Goal: Information Seeking & Learning: Learn about a topic

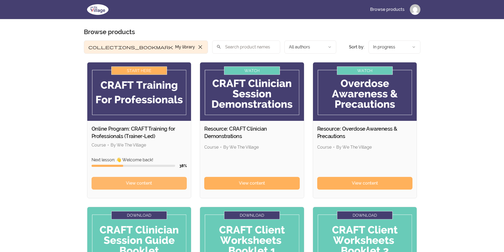
click at [157, 185] on link "View content" at bounding box center [140, 183] width 96 height 13
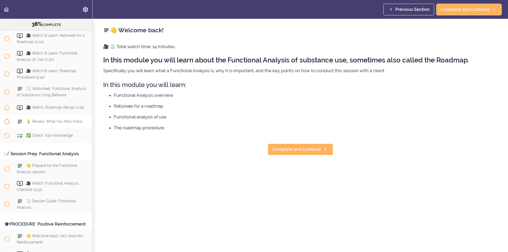
scroll to position [1692, 0]
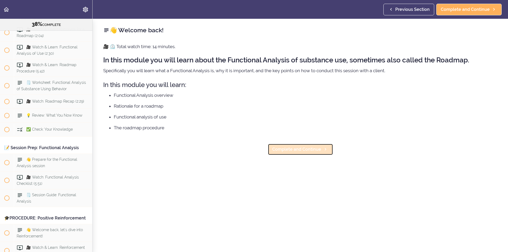
click at [300, 148] on span "Complete and Continue" at bounding box center [296, 149] width 49 height 6
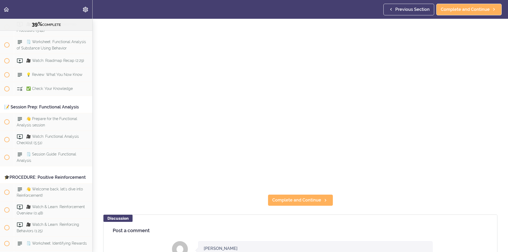
scroll to position [79, 0]
click at [312, 197] on span "Complete and Continue" at bounding box center [296, 199] width 49 height 6
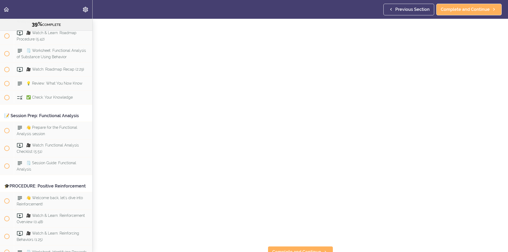
scroll to position [53, 0]
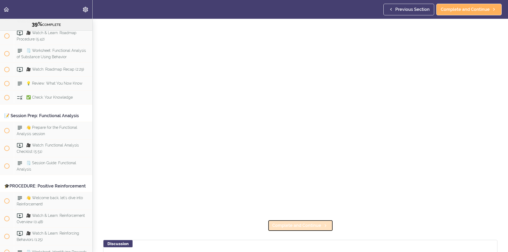
click at [317, 223] on span "Complete and Continue" at bounding box center [296, 226] width 49 height 6
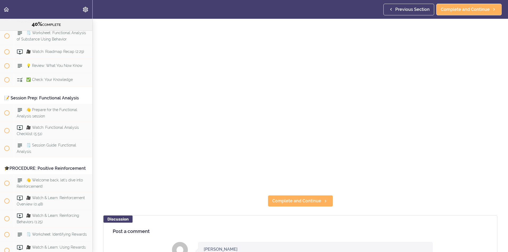
scroll to position [79, 0]
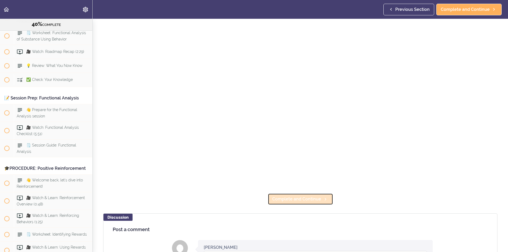
click at [295, 202] on link "Complete and Continue" at bounding box center [300, 199] width 65 height 12
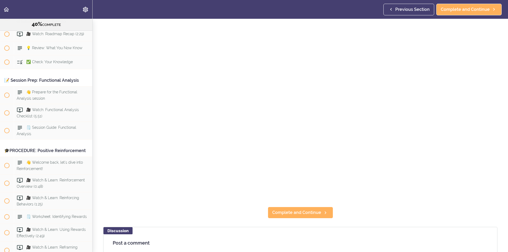
scroll to position [79, 0]
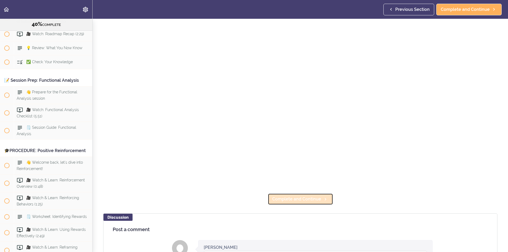
click at [311, 198] on span "Complete and Continue" at bounding box center [296, 199] width 49 height 6
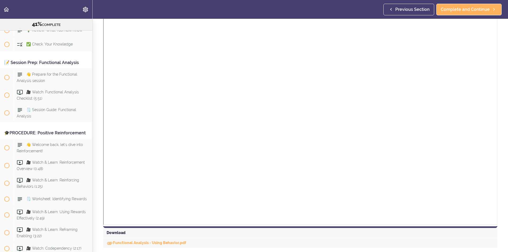
scroll to position [79, 0]
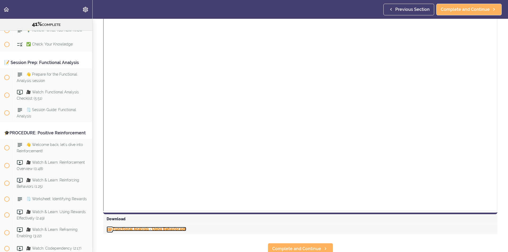
click at [137, 230] on link "Functional Analysis - Using Behavior.pdf" at bounding box center [147, 229] width 80 height 4
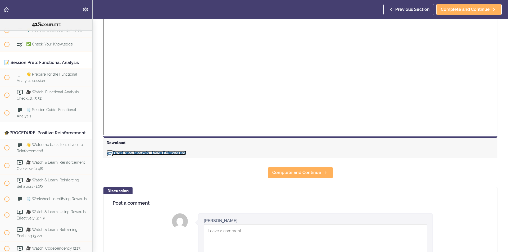
scroll to position [159, 0]
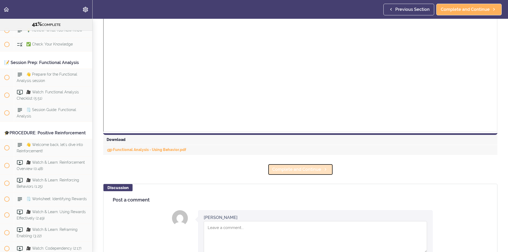
click at [290, 171] on span "Complete and Continue" at bounding box center [296, 169] width 49 height 6
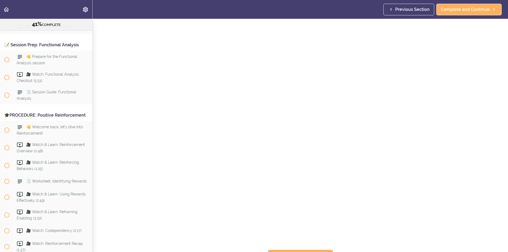
scroll to position [53, 0]
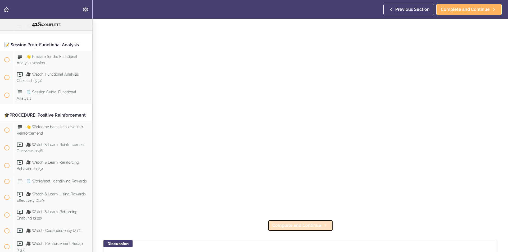
click at [305, 225] on span "Complete and Continue" at bounding box center [296, 226] width 49 height 6
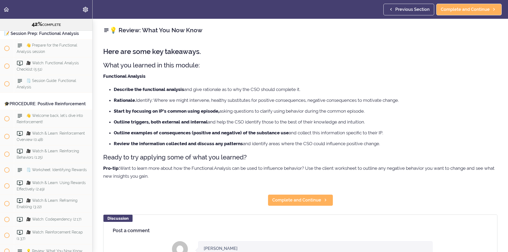
scroll to position [1809, 0]
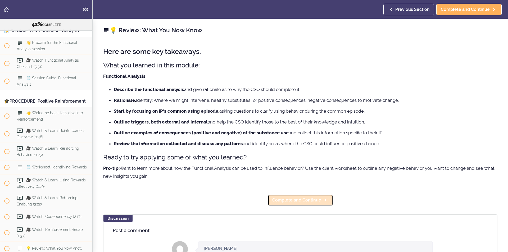
click at [299, 204] on link "Complete and Continue" at bounding box center [300, 201] width 65 height 12
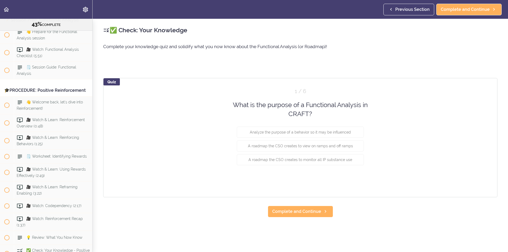
scroll to position [1823, 0]
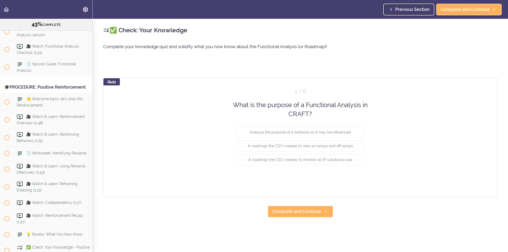
click at [414, 8] on span "Previous Section" at bounding box center [412, 9] width 34 height 6
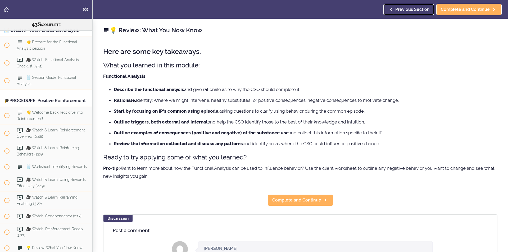
scroll to position [1809, 0]
click at [296, 199] on span "Complete and Continue" at bounding box center [296, 200] width 49 height 6
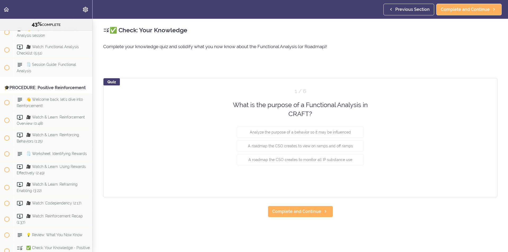
scroll to position [1823, 0]
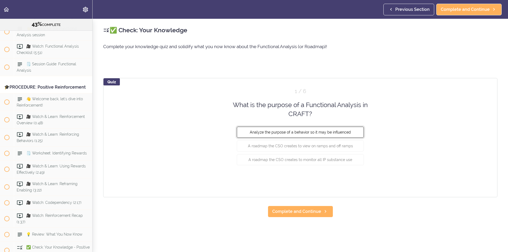
click at [287, 134] on span "Analyze the purpose of a behavior so it may be influenced" at bounding box center [300, 132] width 101 height 4
click at [354, 180] on button "Check" at bounding box center [353, 179] width 21 height 7
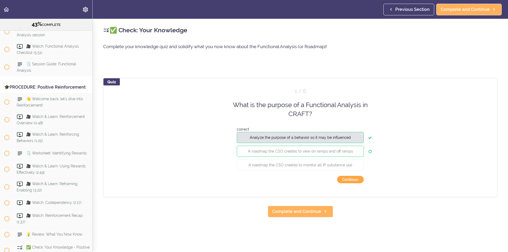
click at [349, 181] on button "Continue ›" at bounding box center [350, 179] width 27 height 7
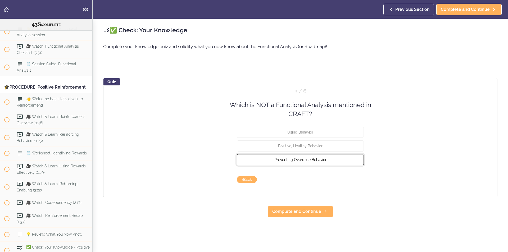
click at [336, 159] on button "Preventing Overdose Behavior" at bounding box center [300, 159] width 127 height 11
click at [356, 179] on button "Check" at bounding box center [353, 179] width 21 height 7
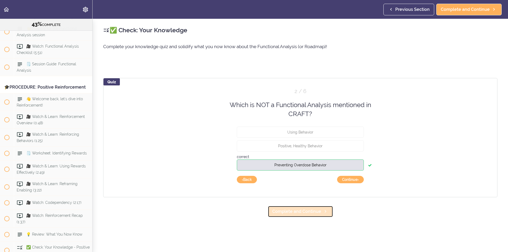
click at [311, 214] on span "Complete and Continue" at bounding box center [296, 212] width 49 height 6
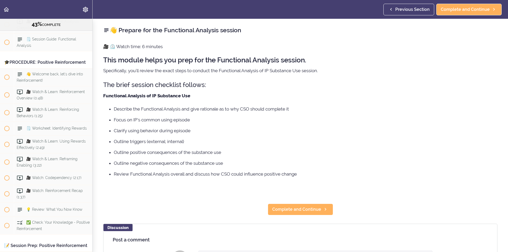
scroll to position [1855, 0]
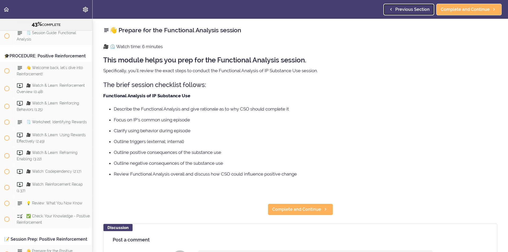
click at [402, 6] on span "Previous Section" at bounding box center [412, 9] width 34 height 6
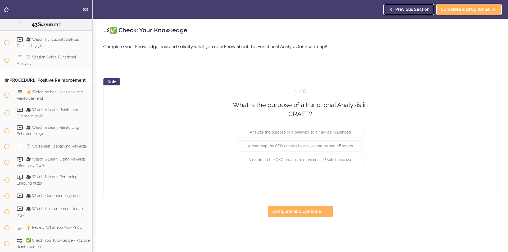
scroll to position [1823, 0]
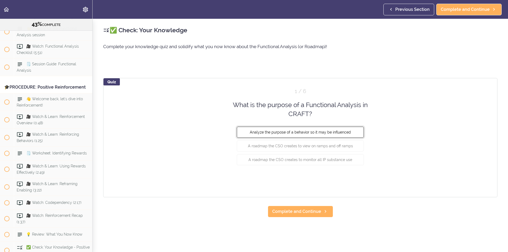
click at [275, 131] on span "Analyze the purpose of a behavior so it may be influenced" at bounding box center [300, 132] width 101 height 4
click at [347, 180] on button "Check" at bounding box center [353, 179] width 21 height 7
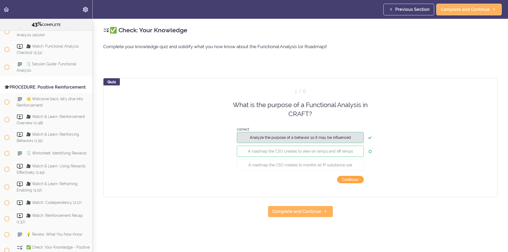
click at [352, 179] on button "Continue ›" at bounding box center [350, 179] width 27 height 7
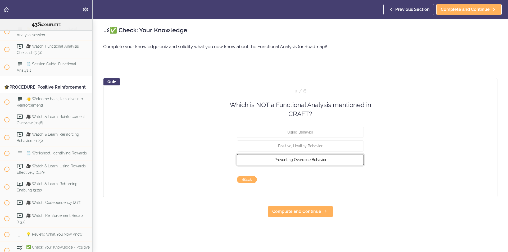
click at [298, 161] on span "Preventing Overdose Behavior" at bounding box center [300, 159] width 52 height 4
click at [355, 179] on button "Check" at bounding box center [353, 179] width 21 height 7
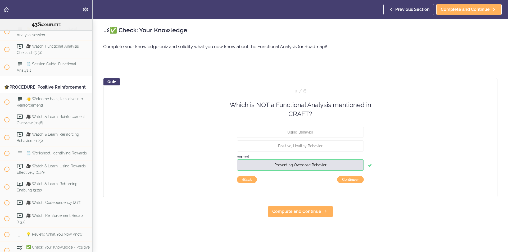
click at [350, 183] on div "Quiz 2 / 6 Which is NOT a Functional Analysis mentioned in CRAFT? Using Behavio…" at bounding box center [300, 137] width 394 height 119
click at [348, 179] on button "Continue ›" at bounding box center [350, 179] width 27 height 7
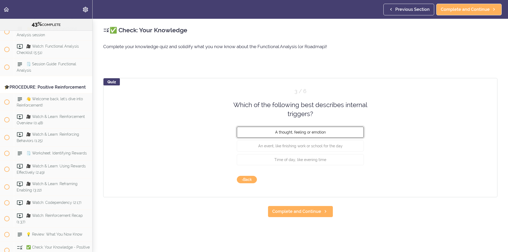
click at [324, 131] on button "A thought, feeling or emotion" at bounding box center [300, 131] width 127 height 11
click at [348, 180] on button "Check" at bounding box center [353, 179] width 21 height 7
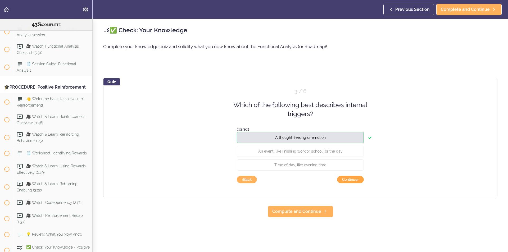
click at [346, 180] on button "Continue ›" at bounding box center [350, 179] width 27 height 7
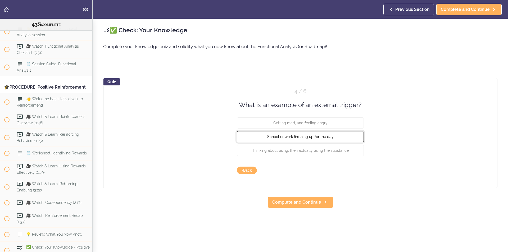
click at [293, 134] on button "School or work finishing up for the day" at bounding box center [300, 136] width 127 height 11
click at [357, 171] on button "Check" at bounding box center [353, 170] width 21 height 7
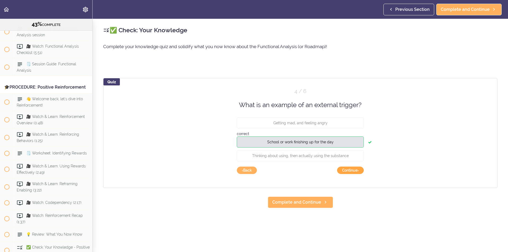
click at [345, 169] on button "Continue ›" at bounding box center [350, 170] width 27 height 7
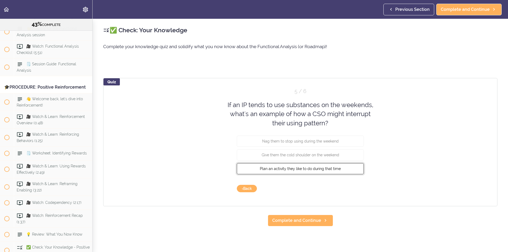
click at [323, 171] on button "Plan an activity they like to do during that time" at bounding box center [300, 168] width 127 height 11
click at [355, 188] on button "Check" at bounding box center [353, 188] width 21 height 7
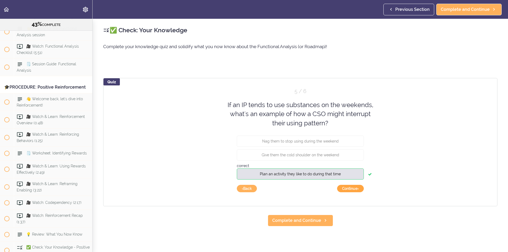
click at [354, 188] on button "Continue ›" at bounding box center [350, 188] width 27 height 7
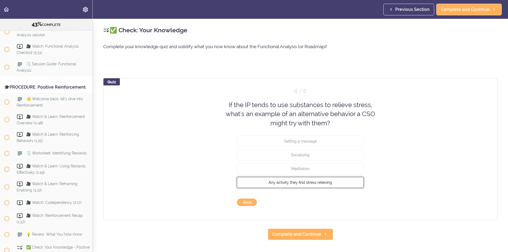
click at [316, 182] on span "Any activity they find stress relieving" at bounding box center [301, 182] width 64 height 4
click at [352, 201] on button "Check" at bounding box center [353, 202] width 21 height 7
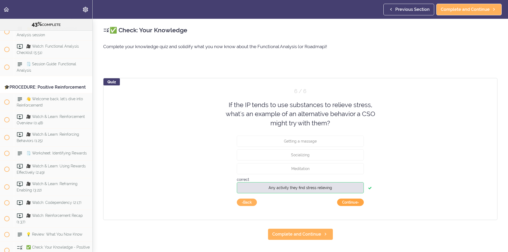
click at [352, 202] on button "Continue ›" at bounding box center [350, 202] width 27 height 7
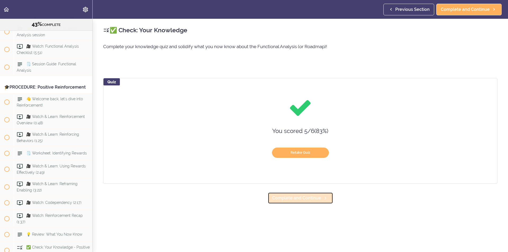
click at [299, 199] on span "Complete and Continue" at bounding box center [296, 198] width 49 height 6
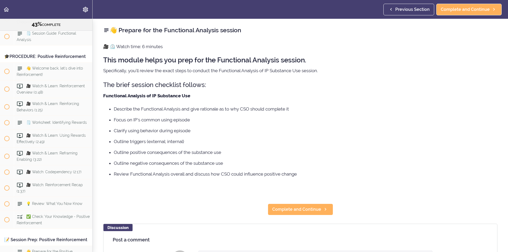
scroll to position [1855, 0]
click at [299, 209] on span "Complete and Continue" at bounding box center [296, 209] width 49 height 6
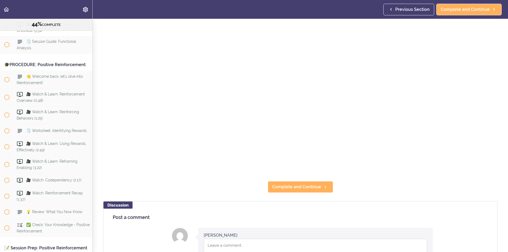
scroll to position [106, 0]
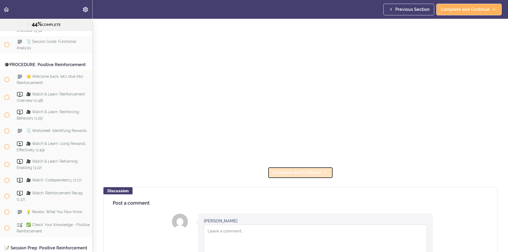
click at [286, 172] on span "Complete and Continue" at bounding box center [296, 173] width 49 height 6
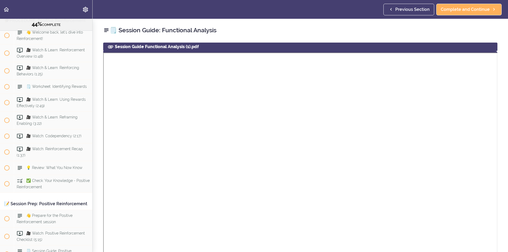
scroll to position [185, 0]
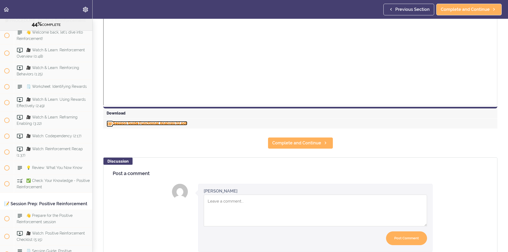
click at [146, 122] on link "Session Guide Functional Analysis (1).pdf" at bounding box center [147, 123] width 81 height 4
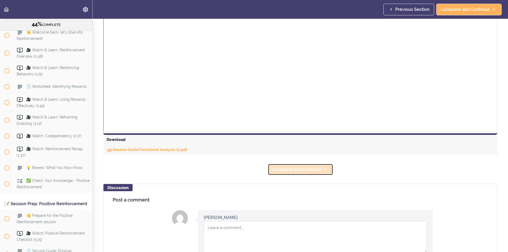
click at [303, 173] on link "Complete and Continue" at bounding box center [300, 170] width 65 height 12
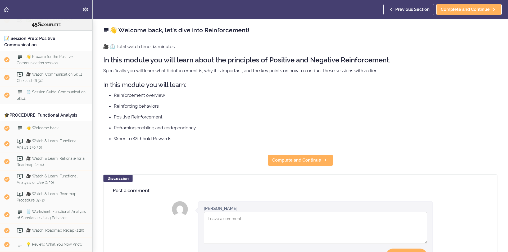
scroll to position [1508, 0]
